Goal: Information Seeking & Learning: Compare options

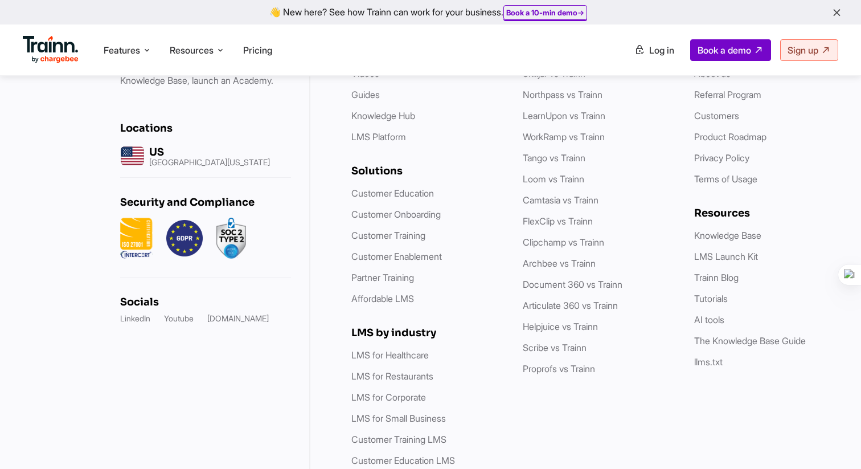
scroll to position [5435, 0]
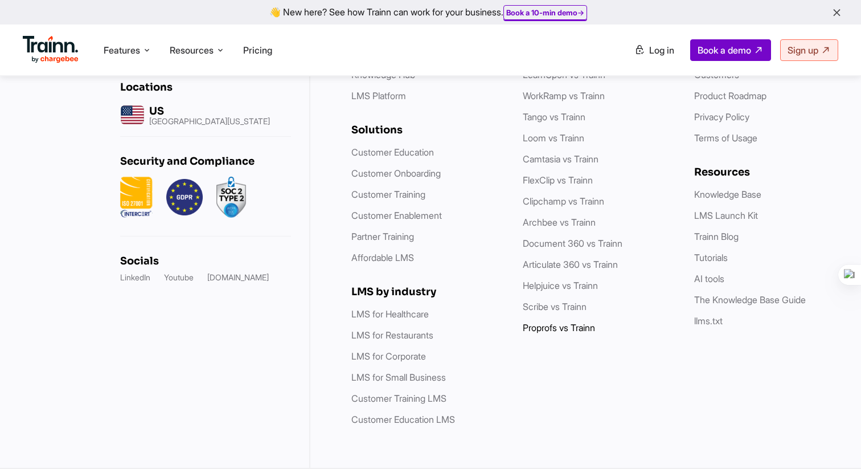
click at [535, 329] on link "Proprofs vs Trainn" at bounding box center [559, 327] width 72 height 11
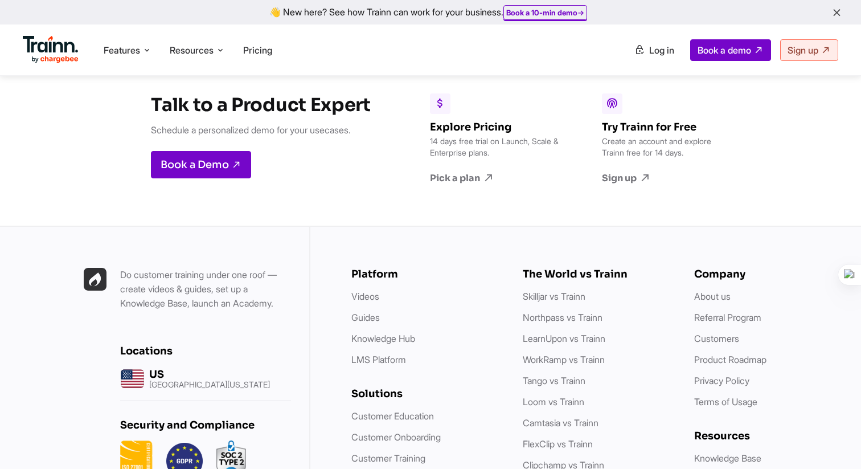
scroll to position [3254, 0]
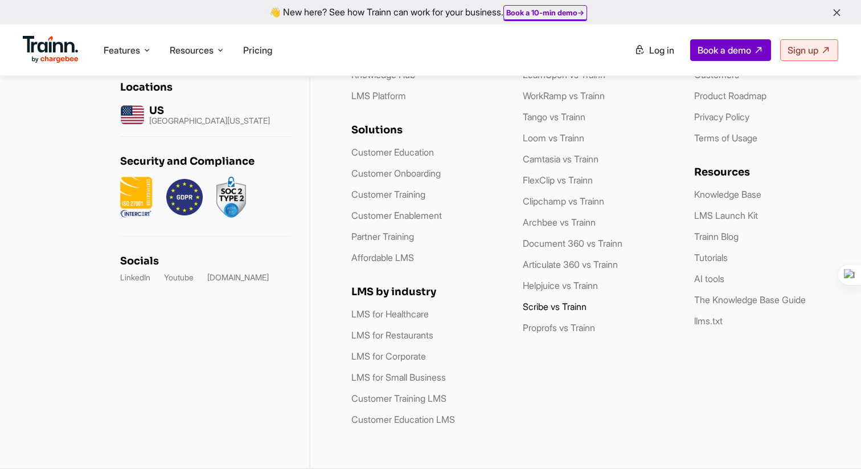
click at [535, 304] on link "Scribe vs Trainn" at bounding box center [555, 306] width 64 height 11
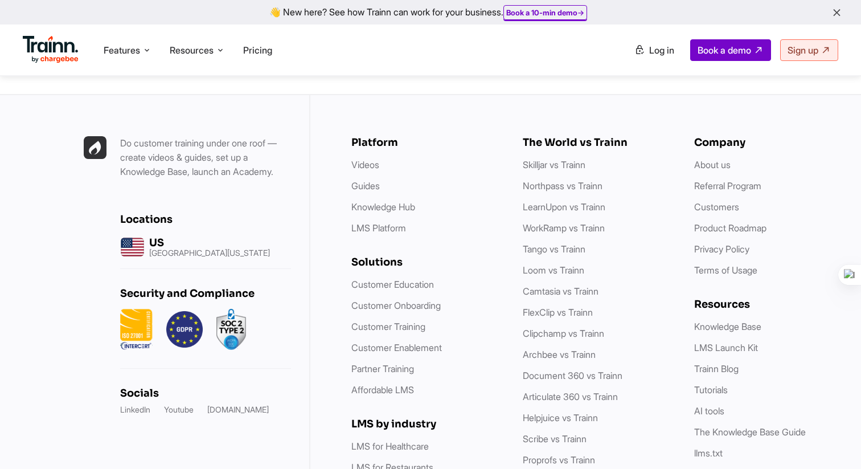
scroll to position [3924, 0]
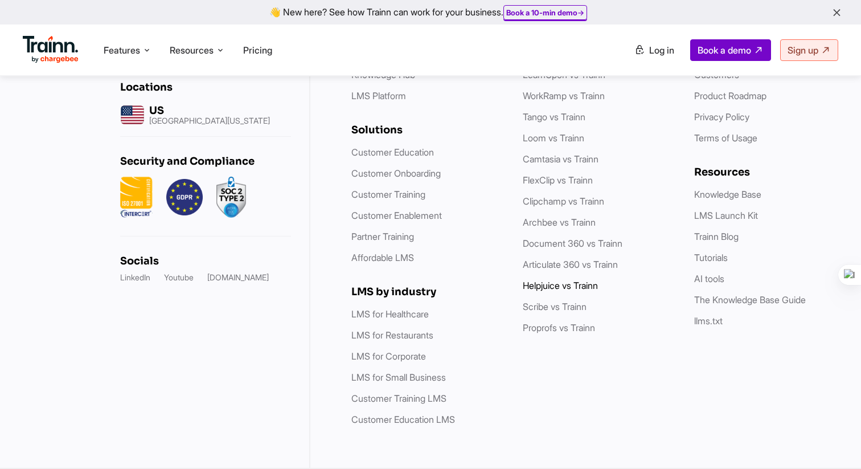
click at [545, 280] on link "Helpjuice vs Trainn" at bounding box center [560, 285] width 75 height 11
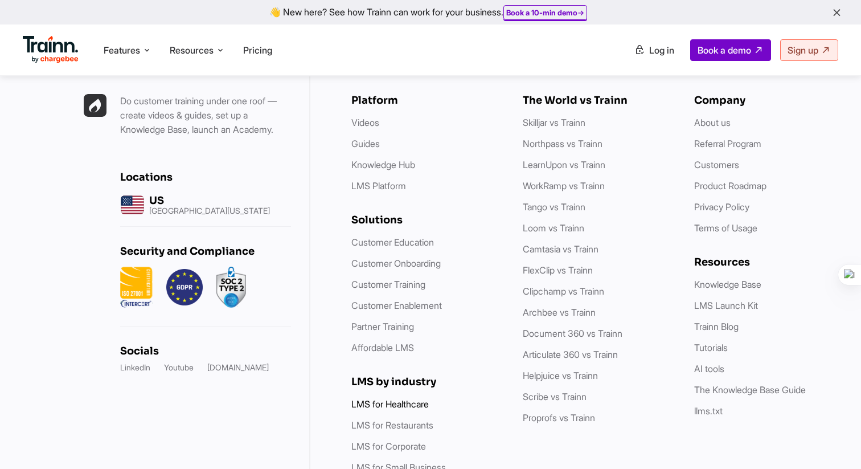
scroll to position [3161, 0]
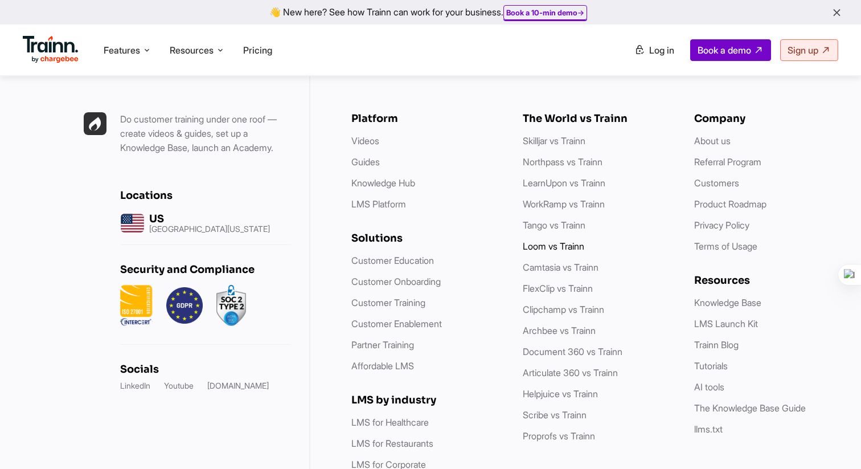
click at [543, 252] on link "Loom vs Trainn" at bounding box center [554, 245] width 62 height 11
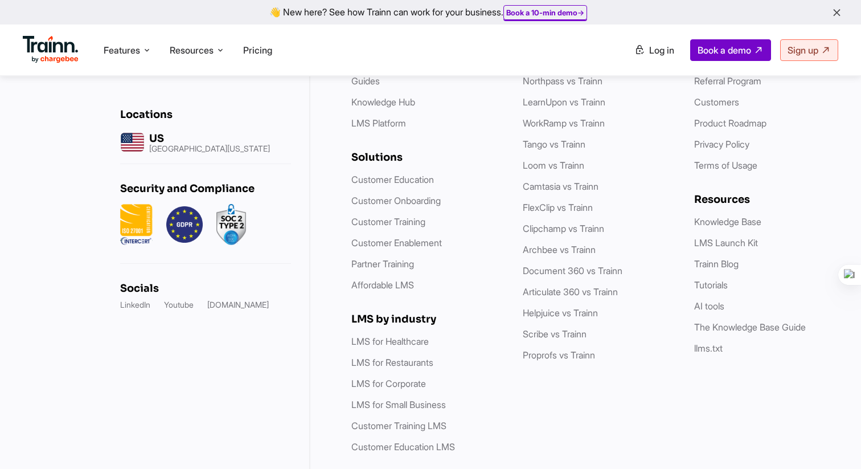
scroll to position [4459, 0]
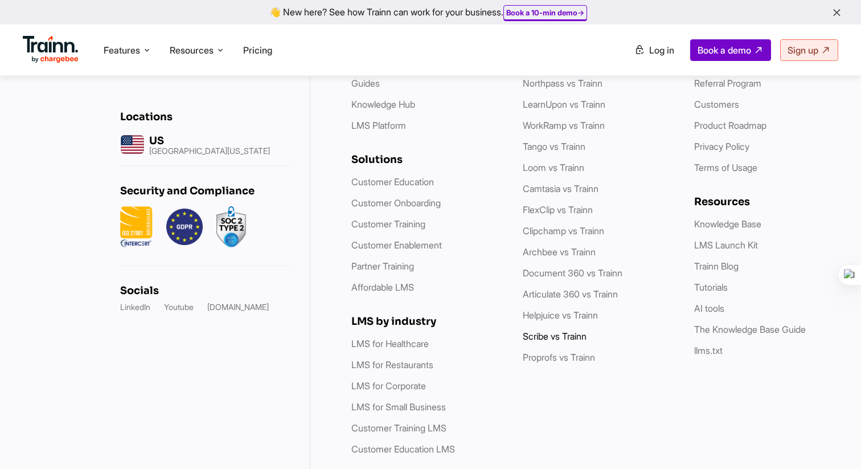
click at [554, 342] on link "Scribe vs Trainn" at bounding box center [555, 335] width 64 height 11
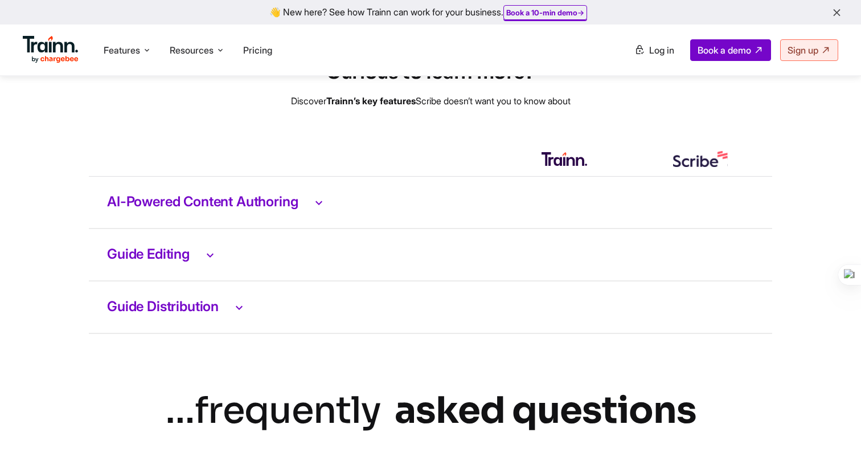
scroll to position [2318, 0]
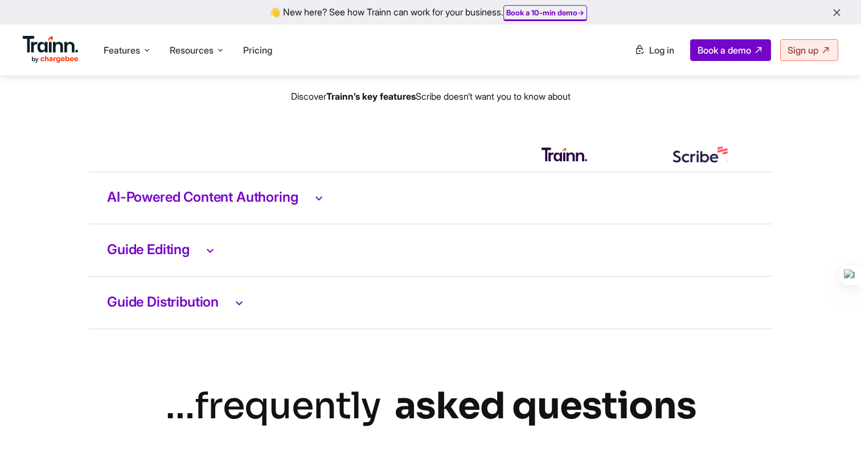
click at [305, 224] on td "AI-Powered Content Authoring" at bounding box center [431, 198] width 684 height 52
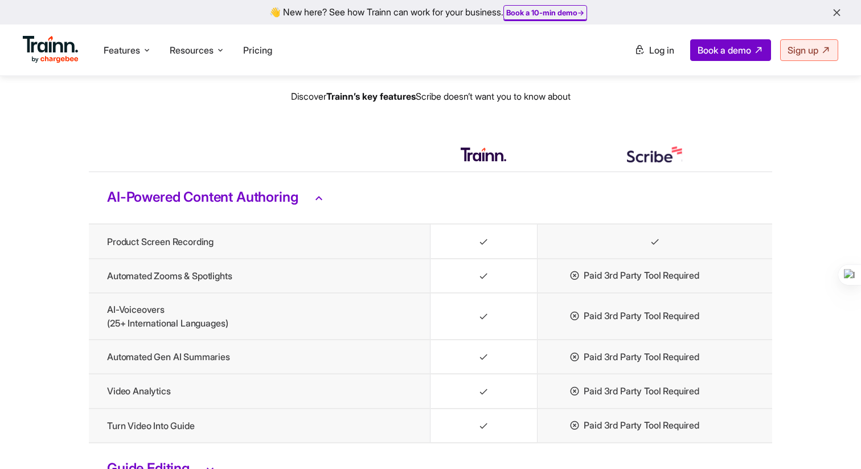
click at [305, 224] on td "AI-Powered Content Authoring" at bounding box center [431, 198] width 684 height 52
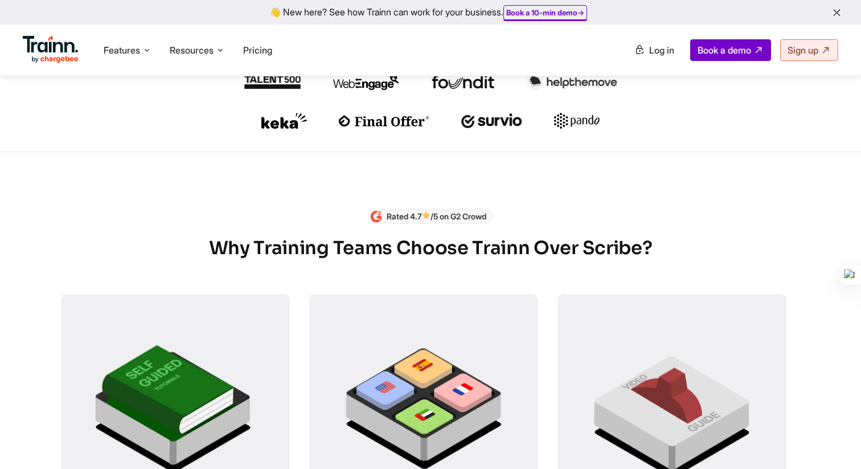
scroll to position [0, 0]
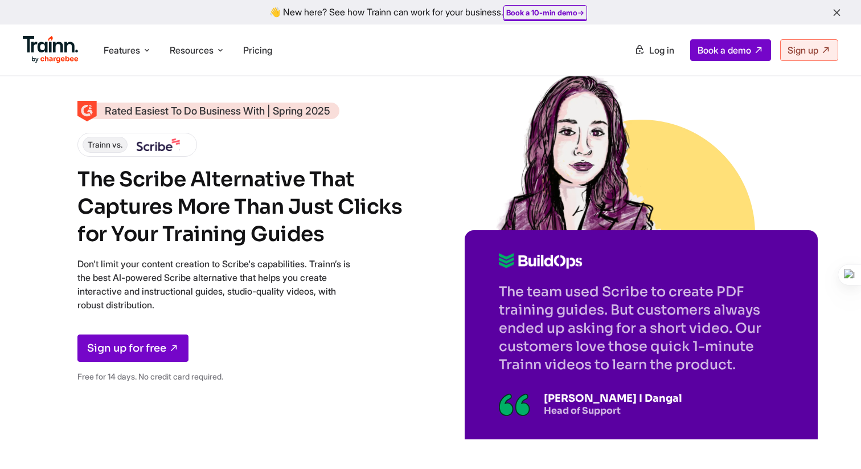
click at [261, 254] on div "Rated Easiest To Do Business With | Spring 2025 Trainn vs. The Scribe Alternati…" at bounding box center [242, 247] width 330 height 289
drag, startPoint x: 81, startPoint y: 179, endPoint x: 373, endPoint y: 245, distance: 299.5
click at [373, 246] on h1 "The Scribe Alternative That Captures More Than Just Clicks for Your Training Gu…" at bounding box center [242, 207] width 330 height 82
click at [328, 358] on div "Sign up for free" at bounding box center [242, 347] width 330 height 27
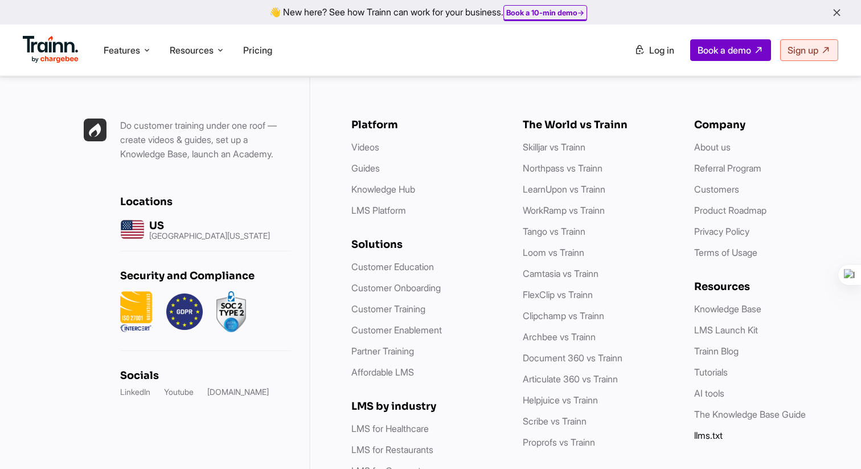
scroll to position [3257, 0]
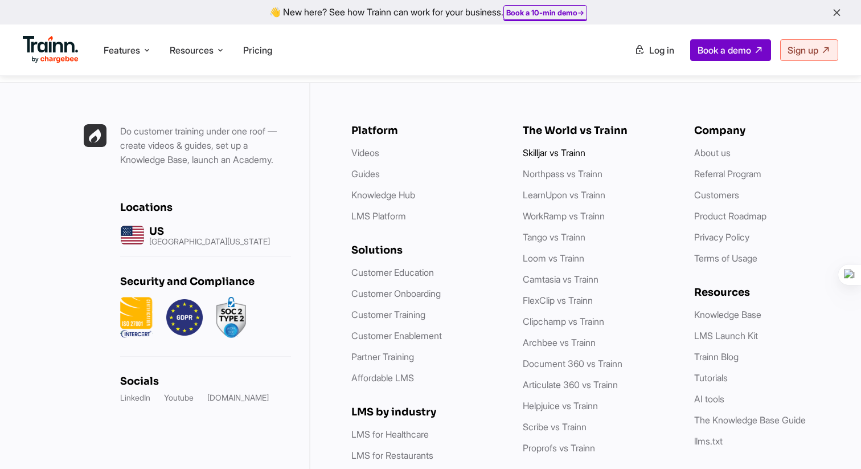
click at [571, 147] on link "Skilljar vs Trainn" at bounding box center [554, 152] width 63 height 11
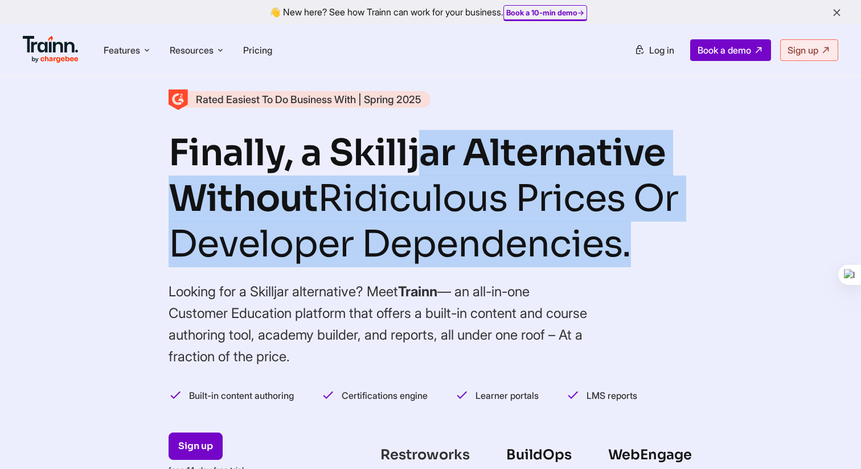
drag, startPoint x: 166, startPoint y: 153, endPoint x: 707, endPoint y: 243, distance: 548.1
click at [707, 243] on div "Rated Easiest To Do Business With | Spring 2025 Finally, a Skilljar Alternative…" at bounding box center [430, 277] width 861 height 555
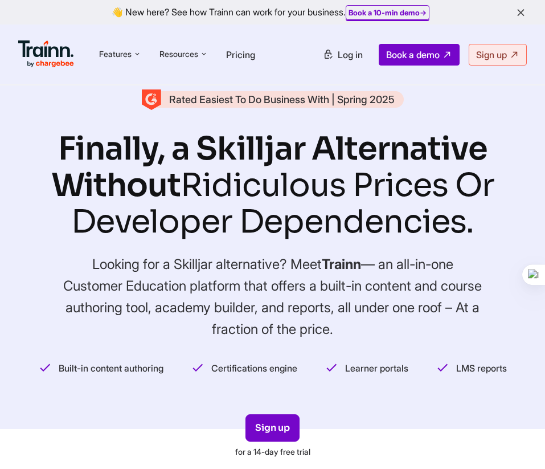
click at [300, 154] on h1 "Finally, a Skilljar Alternative Without Ridiculous Prices Or Developer Dependen…" at bounding box center [273, 184] width 488 height 109
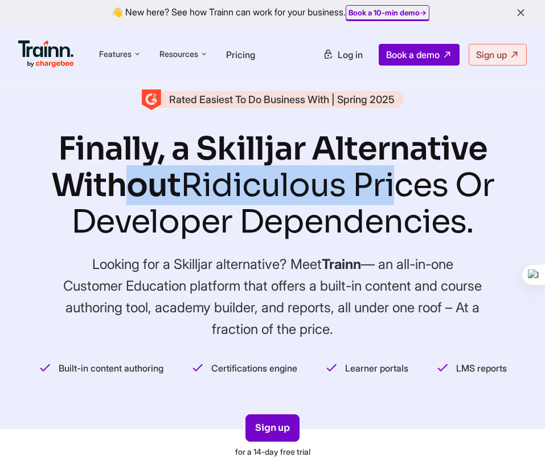
drag, startPoint x: 300, startPoint y: 154, endPoint x: 400, endPoint y: 202, distance: 110.3
click at [400, 202] on h1 "Finally, a Skilljar Alternative Without Ridiculous Prices Or Developer Dependen…" at bounding box center [273, 184] width 488 height 109
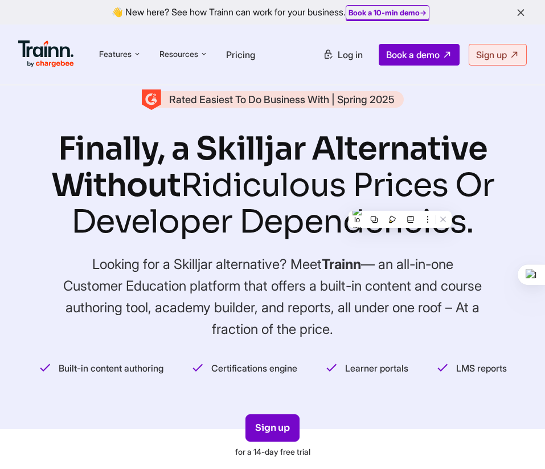
click at [370, 258] on h4 "Looking for a Skilljar alternative? Meet Trainn — an all-in-one Customer Educat…" at bounding box center [273, 297] width 422 height 87
click at [365, 264] on h4 "Looking for a Skilljar alternative? Meet Trainn — an all-in-one Customer Educat…" at bounding box center [273, 297] width 422 height 87
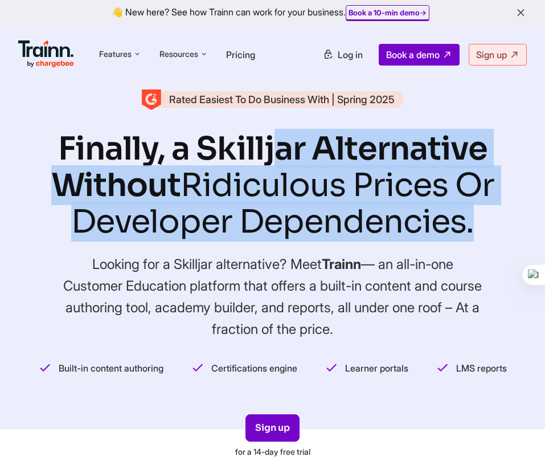
drag, startPoint x: 62, startPoint y: 146, endPoint x: 478, endPoint y: 218, distance: 422.0
click at [478, 218] on h1 "Finally, a Skilljar Alternative Without Ridiculous Prices Or Developer Dependen…" at bounding box center [273, 184] width 488 height 109
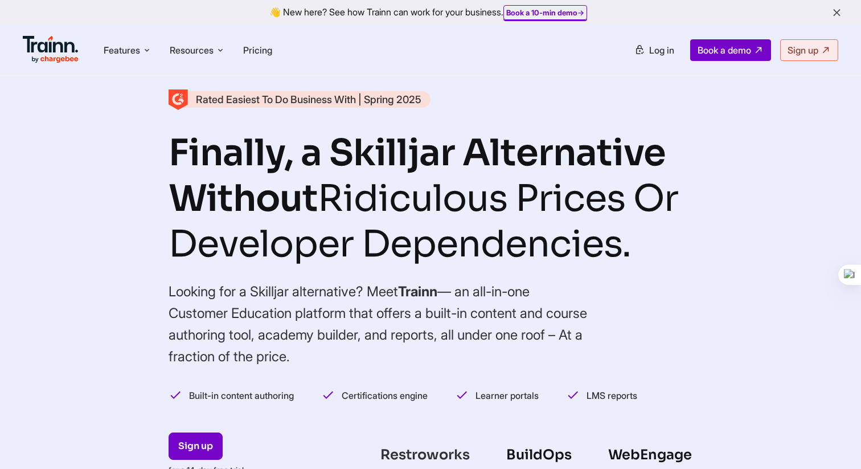
click at [697, 338] on div "Rated Easiest To Do Business With | Spring 2025 Finally, a Skilljar Alternative…" at bounding box center [430, 277] width 861 height 555
